Goal: Find specific page/section: Find specific page/section

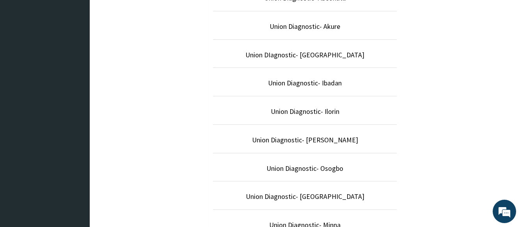
scroll to position [279, 0]
click at [304, 84] on link "Union Diagnostic- Ibadan" at bounding box center [305, 82] width 74 height 9
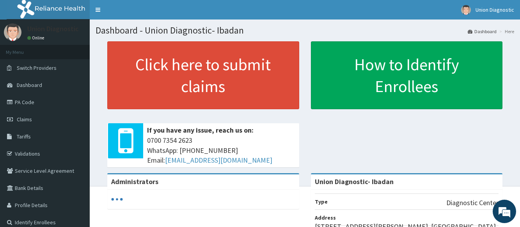
click at [24, 99] on link "PA Code" at bounding box center [45, 102] width 90 height 17
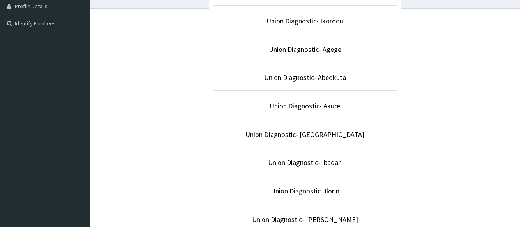
scroll to position [199, 0]
click at [301, 162] on link "Union Diagnostic- Ibadan" at bounding box center [305, 162] width 74 height 9
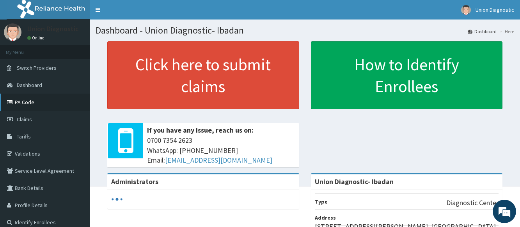
click at [26, 100] on link "PA Code" at bounding box center [45, 102] width 90 height 17
